Goal: Use online tool/utility

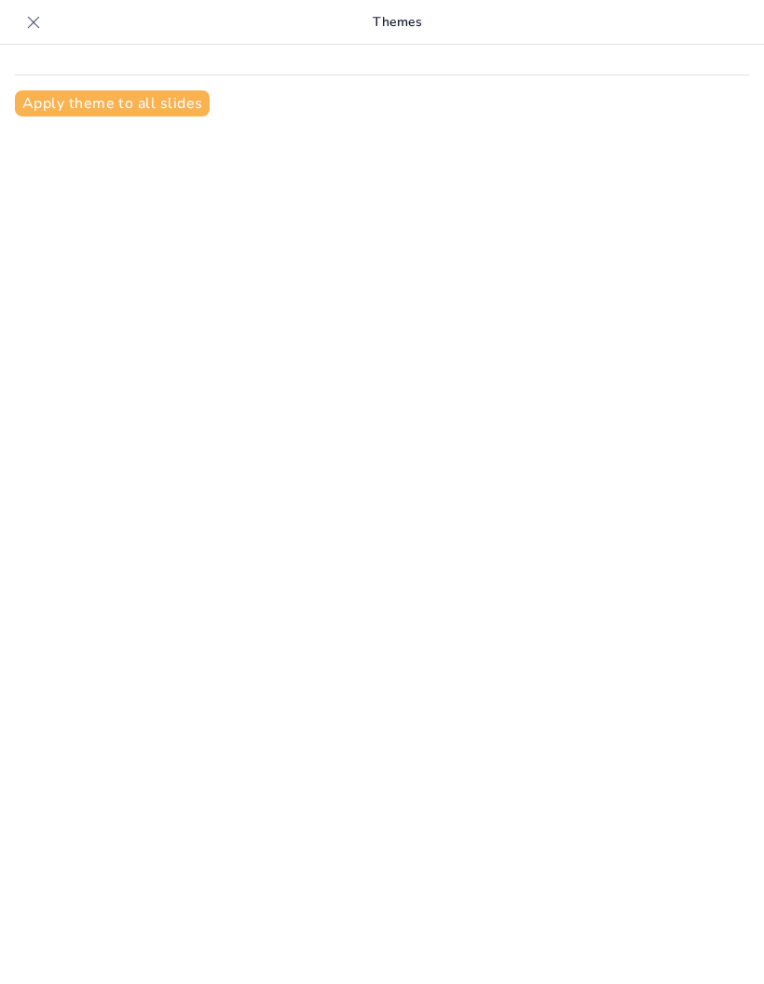
type input "Fundamentos [DEMOGRAPHIC_DATA] de la Doctrina [DEMOGRAPHIC_DATA]"
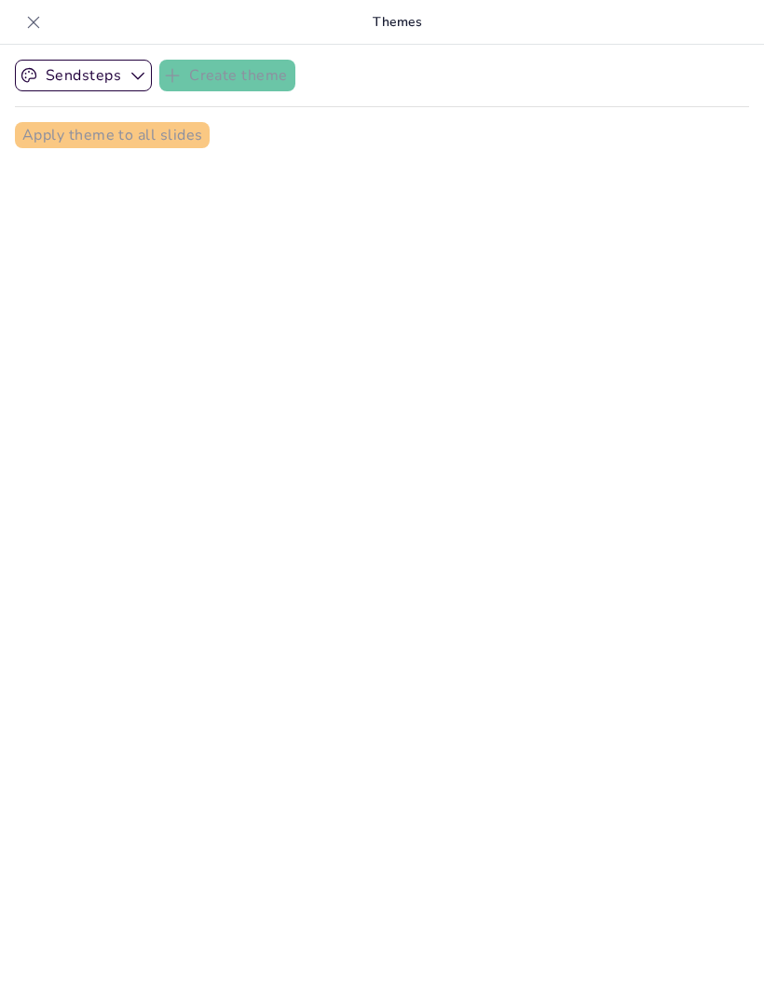
checkbox input "true"
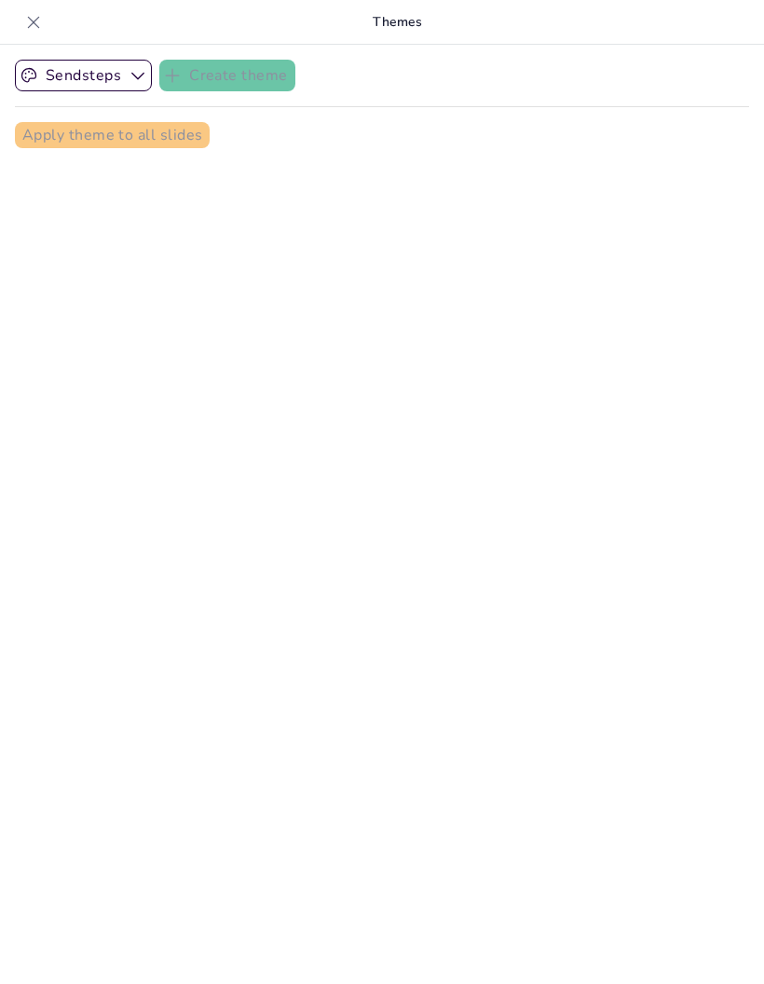
checkbox input "true"
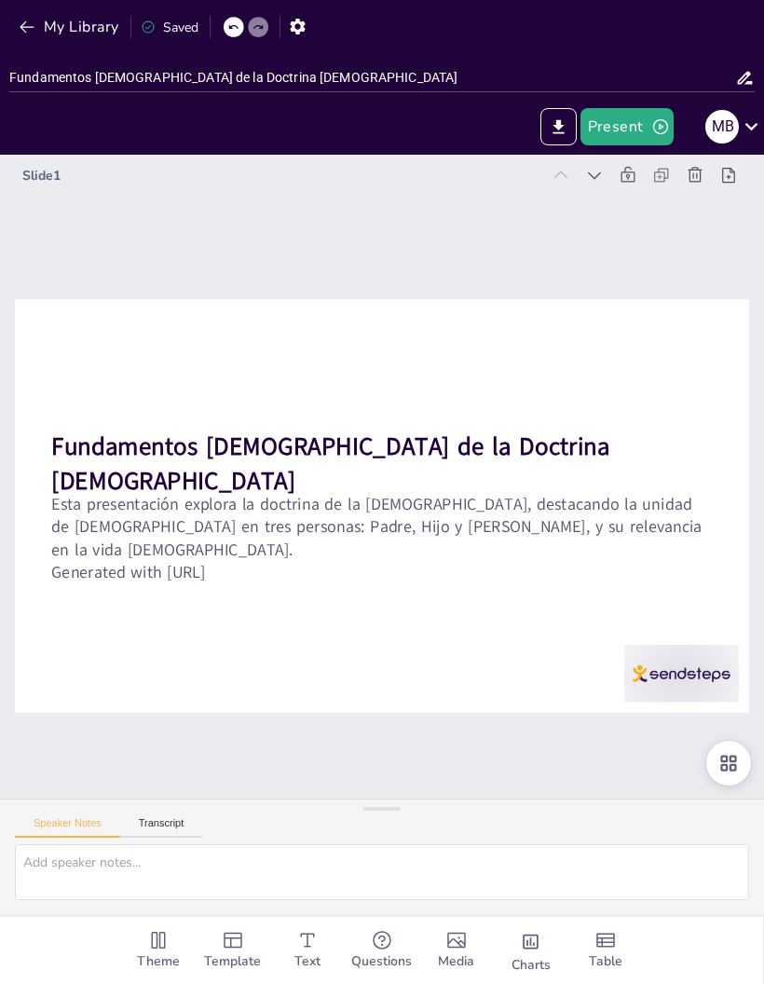
click at [665, 130] on icon "button" at bounding box center [660, 126] width 19 height 19
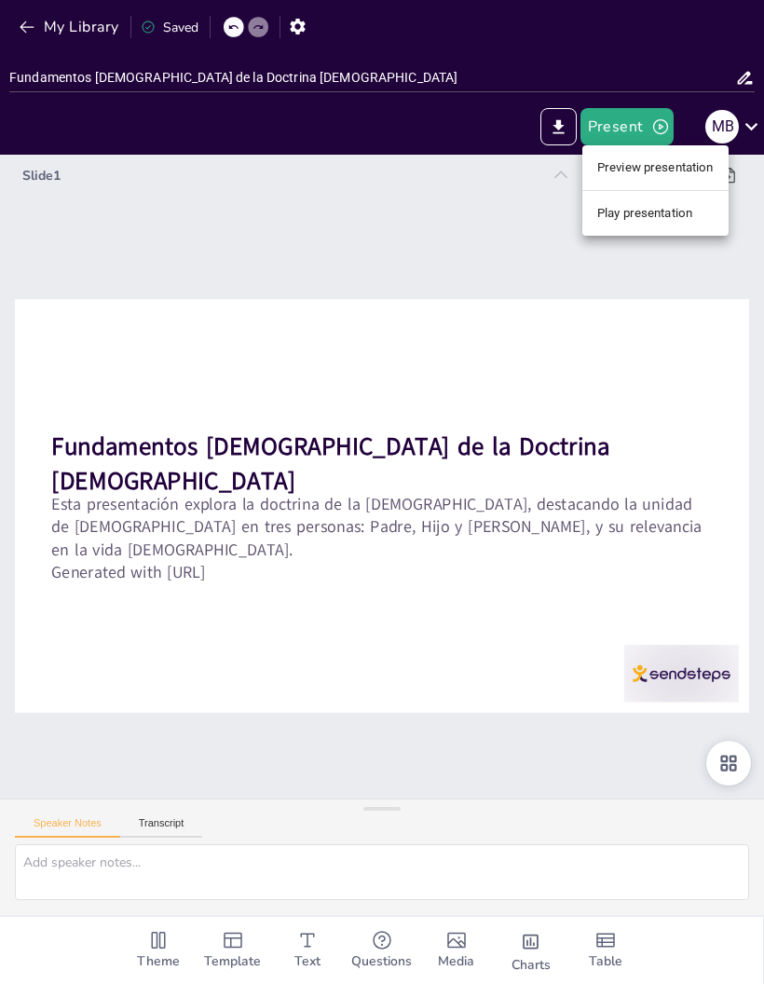
click at [704, 273] on div at bounding box center [382, 492] width 764 height 984
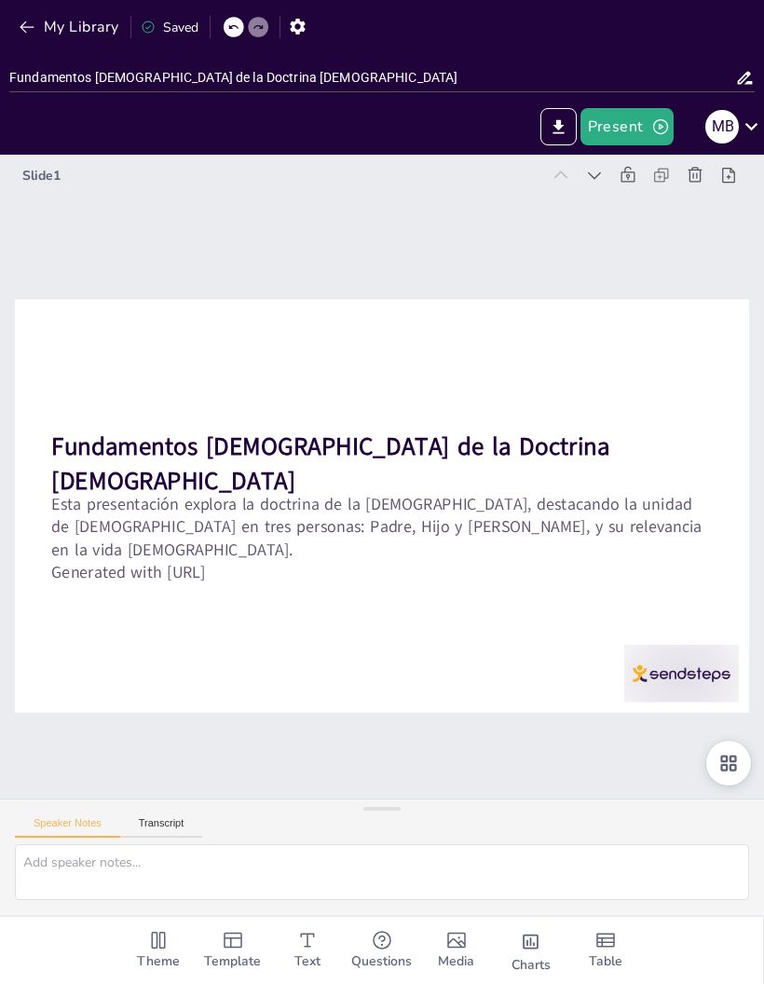
click at [658, 132] on icon "button" at bounding box center [660, 126] width 19 height 19
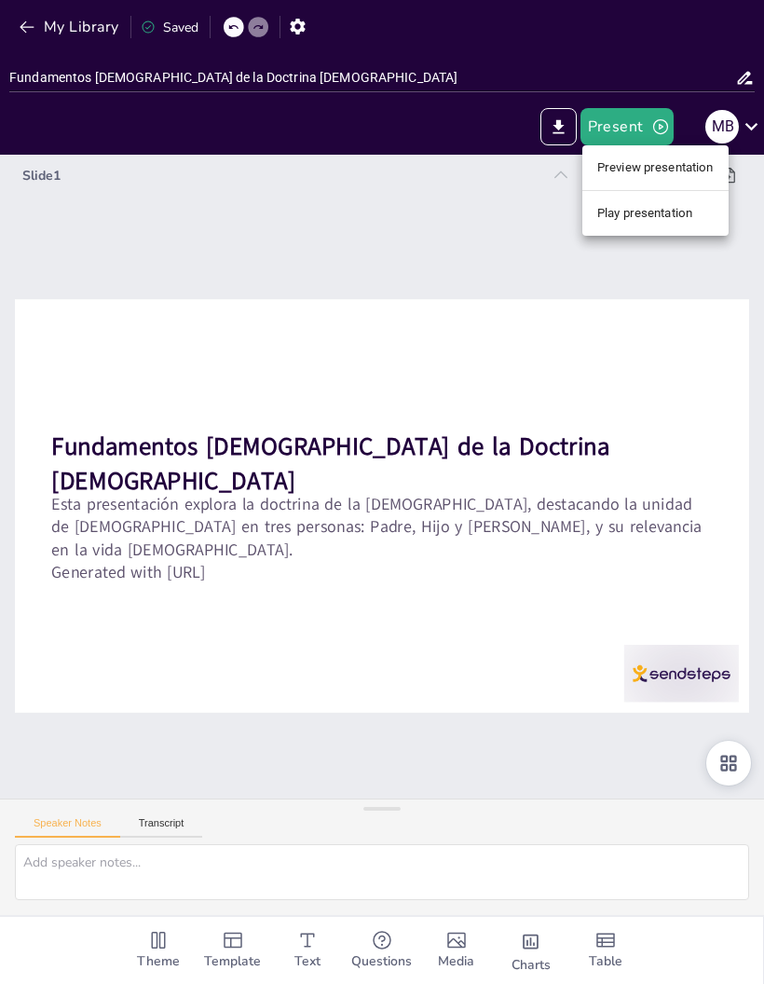
click at [691, 174] on li "Preview presentation" at bounding box center [656, 168] width 146 height 30
